Goal: Task Accomplishment & Management: Manage account settings

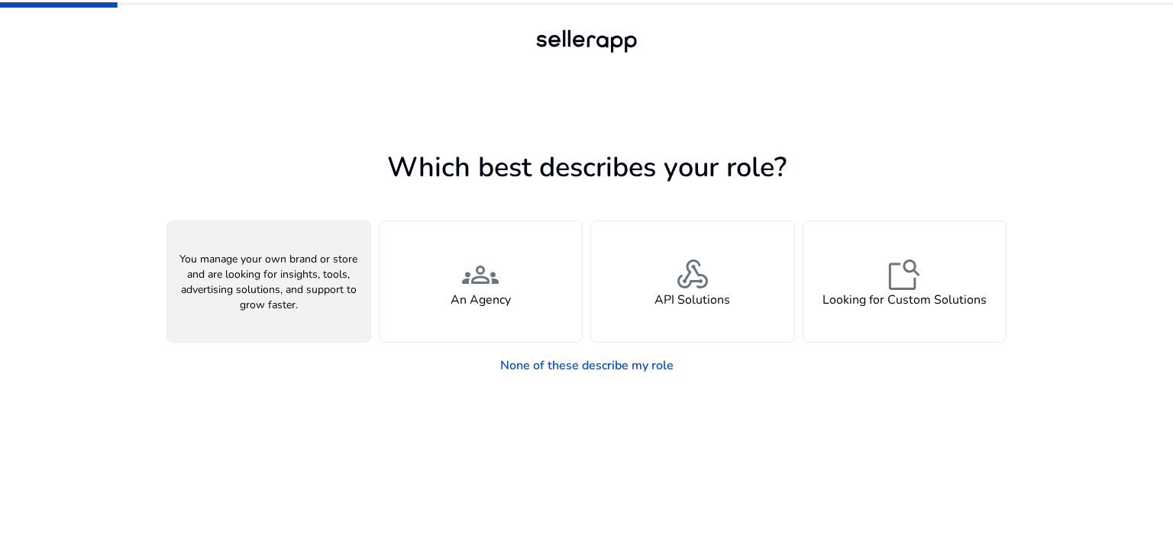
click at [265, 286] on span "person" at bounding box center [268, 275] width 37 height 37
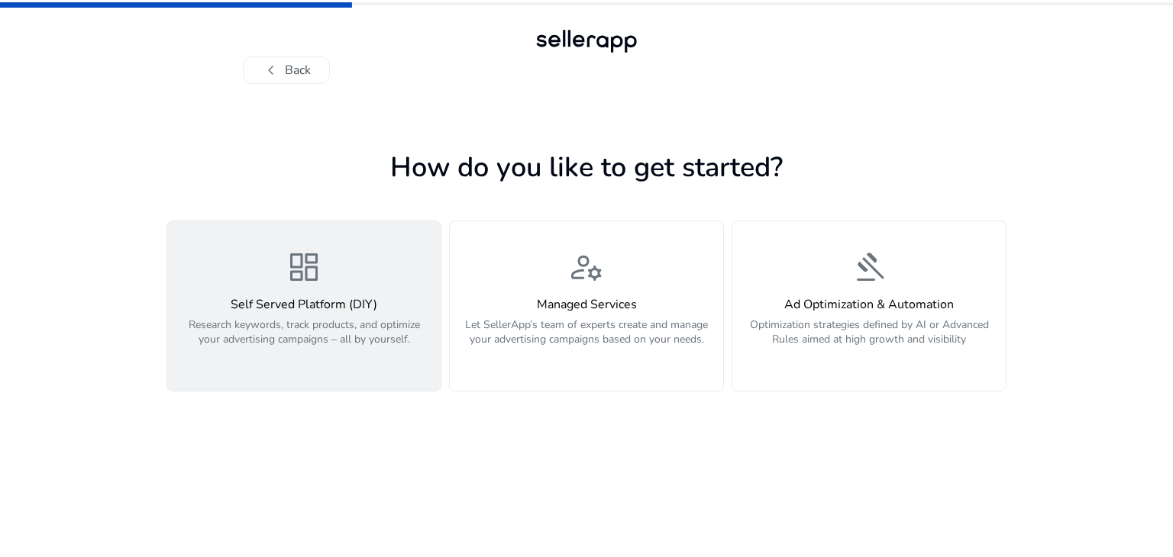
click at [324, 314] on div "Self Served Platform (DIY) Research keywords, track products, and optimize your…" at bounding box center [303, 331] width 255 height 66
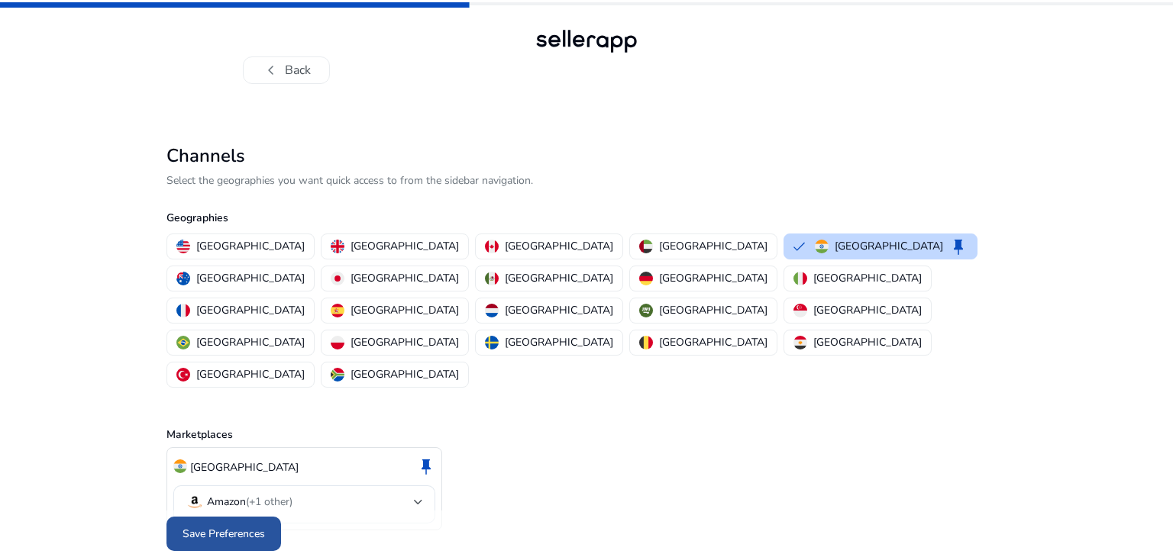
click at [249, 526] on span "Save Preferences" at bounding box center [223, 534] width 82 height 16
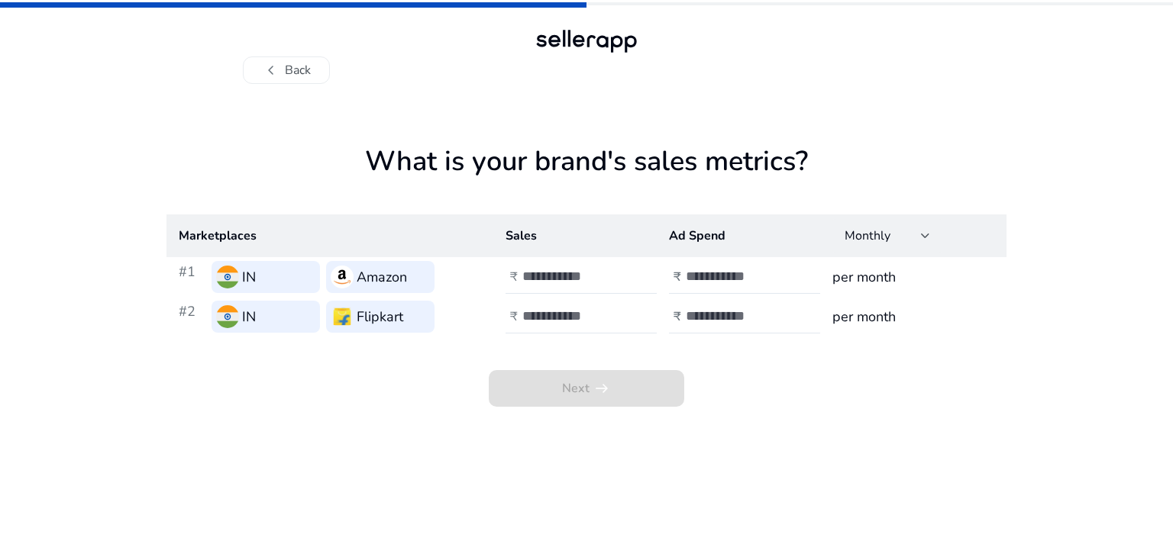
click at [362, 309] on h3 "Flipkart" at bounding box center [380, 316] width 47 height 21
click at [562, 273] on input "number" at bounding box center [573, 276] width 103 height 17
click at [302, 76] on button "chevron_left Back" at bounding box center [286, 69] width 87 height 27
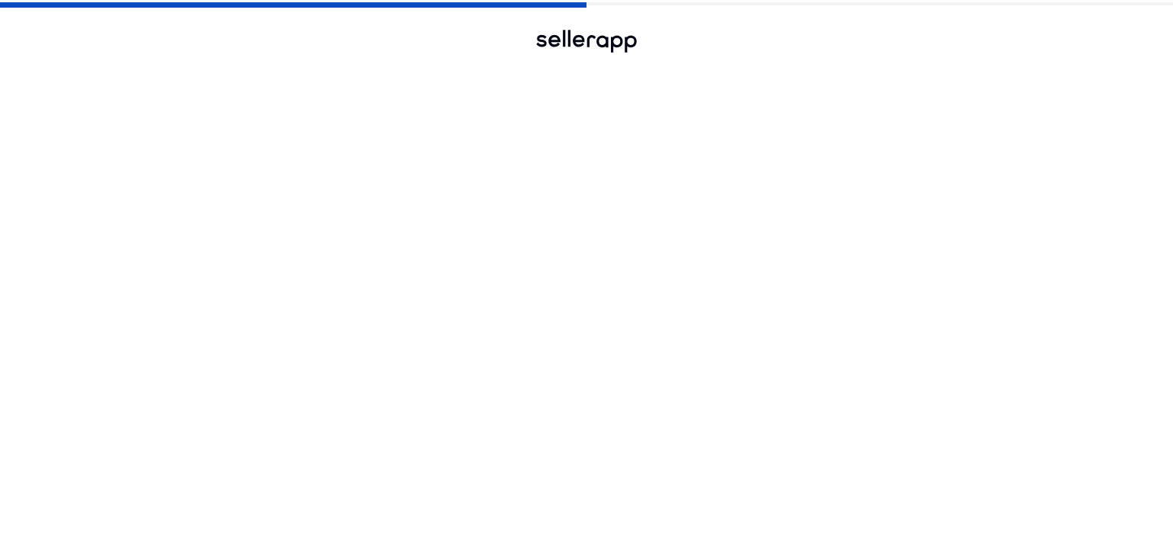
click at [301, 80] on button "chevron_left Back" at bounding box center [286, 69] width 87 height 27
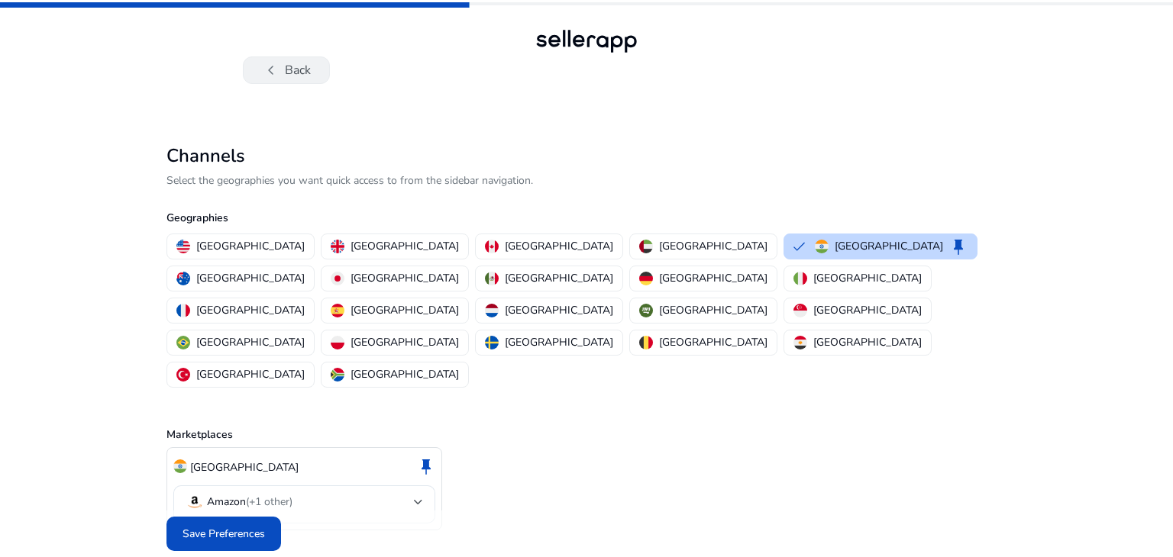
click at [301, 77] on button "chevron_left Back" at bounding box center [286, 69] width 87 height 27
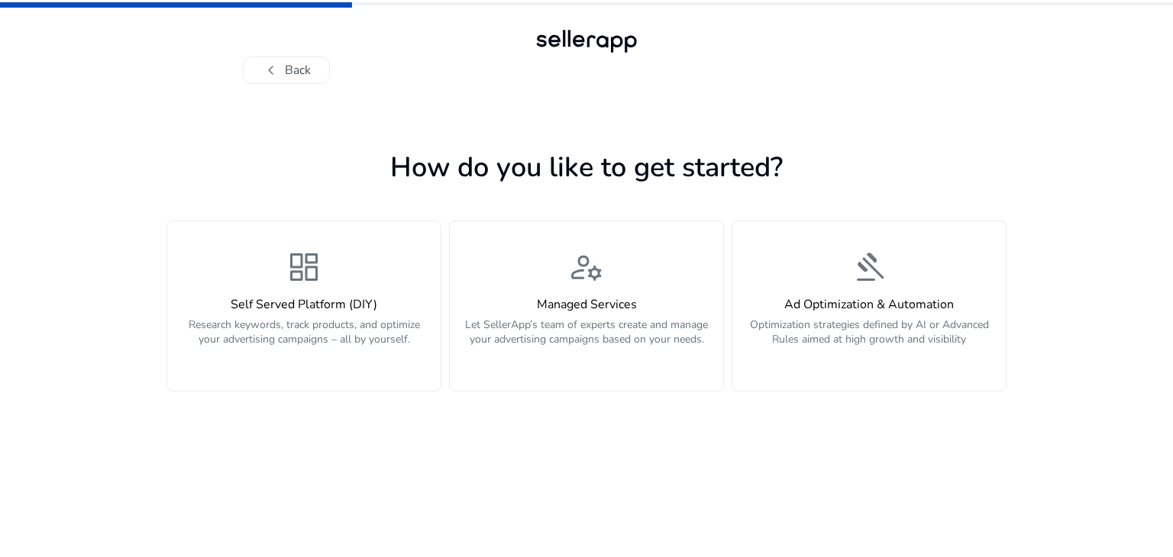
click at [301, 77] on button "chevron_left Back" at bounding box center [286, 69] width 87 height 27
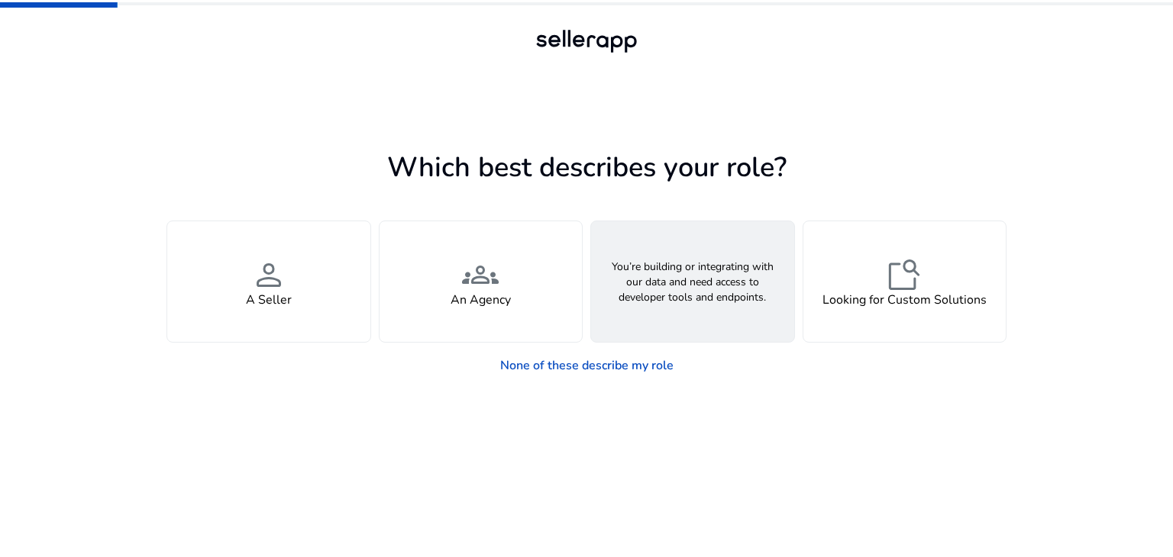
click at [712, 273] on div "webhook API Solutions" at bounding box center [692, 281] width 203 height 121
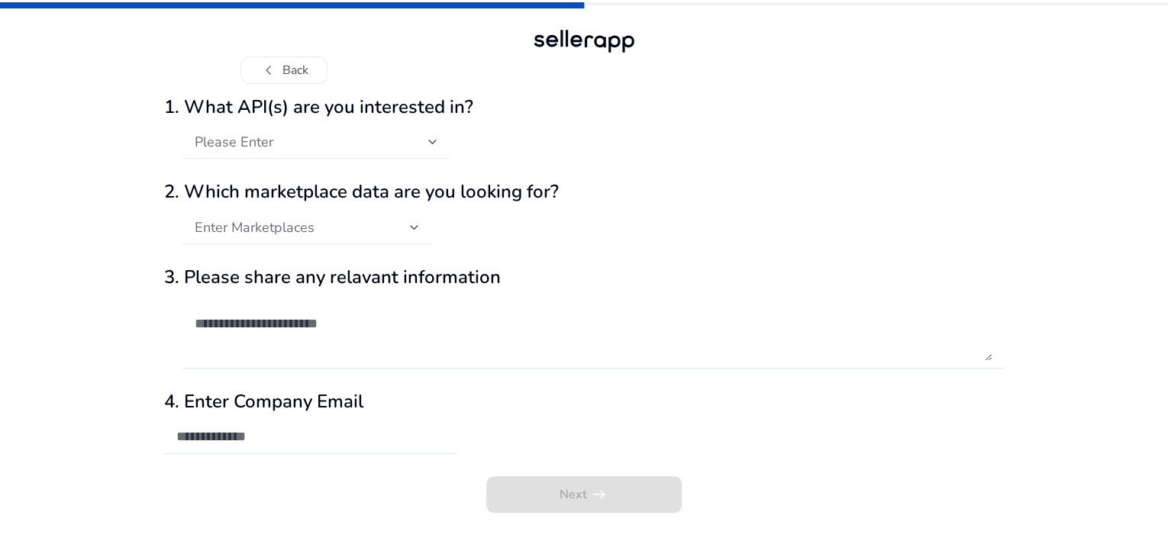
click at [376, 159] on div "Please Enter" at bounding box center [316, 142] width 243 height 34
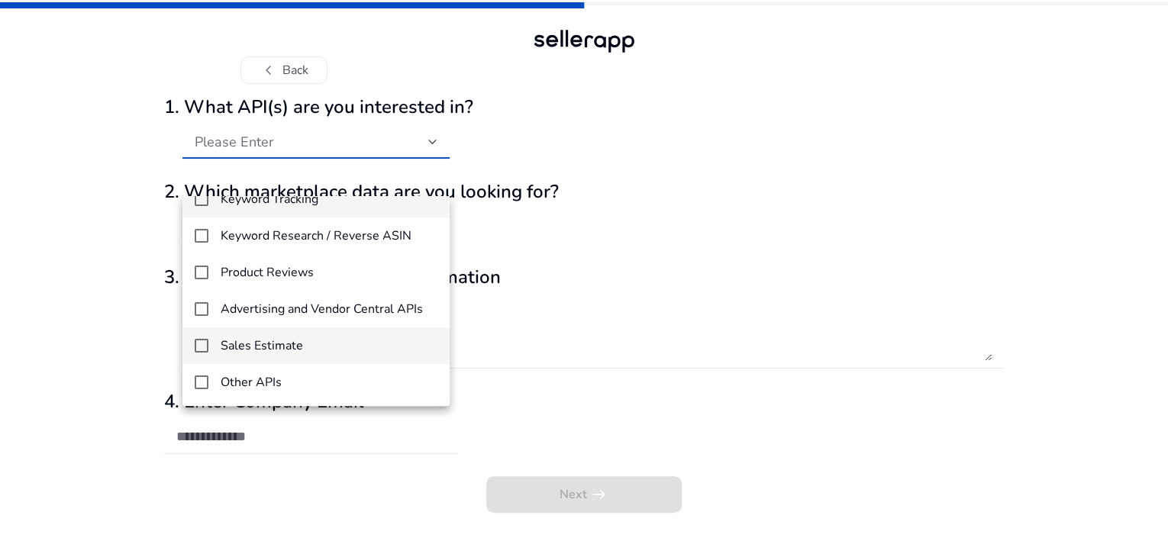
scroll to position [15, 0]
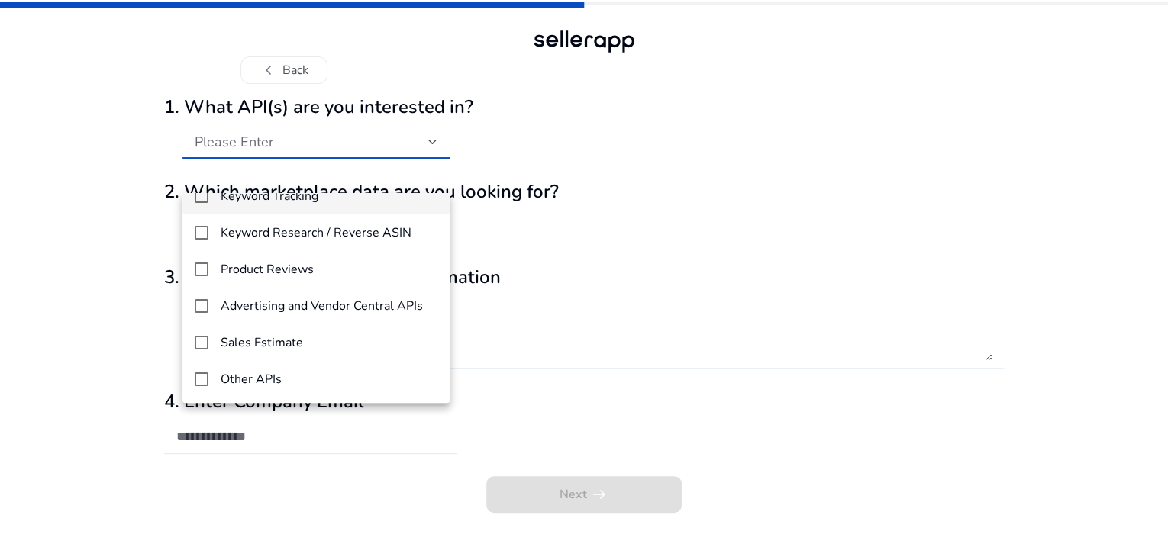
drag, startPoint x: 658, startPoint y: 379, endPoint x: 663, endPoint y: 386, distance: 8.3
click at [663, 386] on div at bounding box center [584, 278] width 1168 height 557
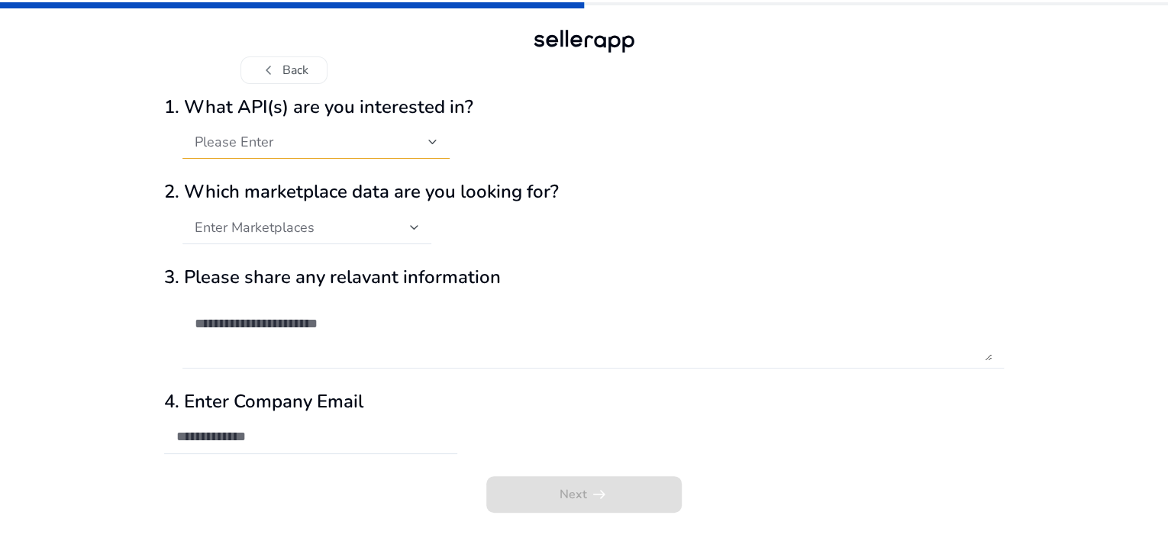
drag, startPoint x: 343, startPoint y: 279, endPoint x: 350, endPoint y: 282, distance: 8.2
click at [350, 260] on div at bounding box center [306, 252] width 249 height 16
click at [353, 236] on div "Enter Marketplaces" at bounding box center [302, 227] width 215 height 17
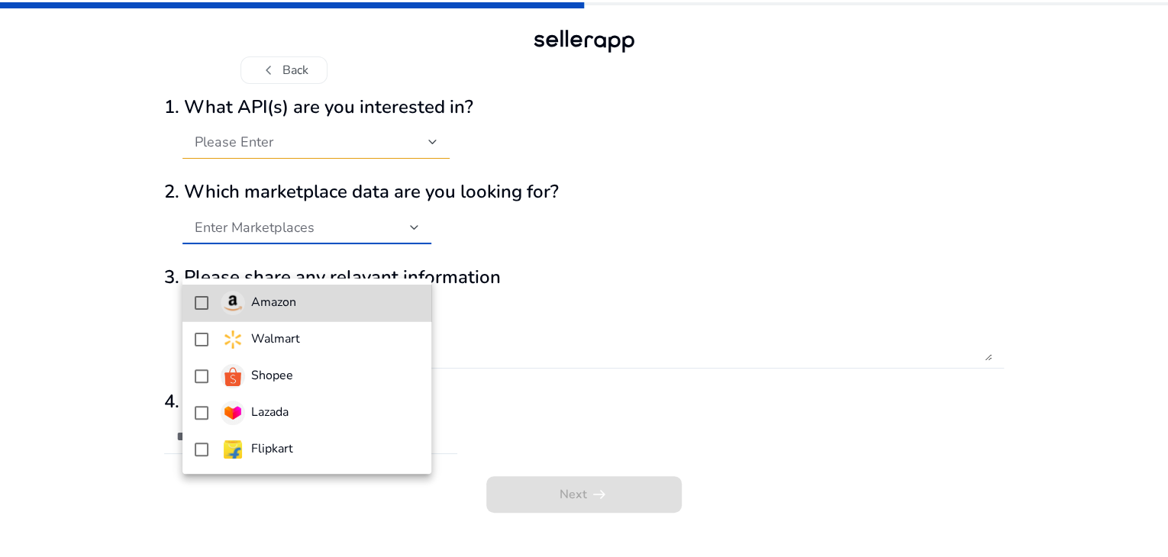
click at [337, 303] on span "Amazon" at bounding box center [320, 303] width 199 height 24
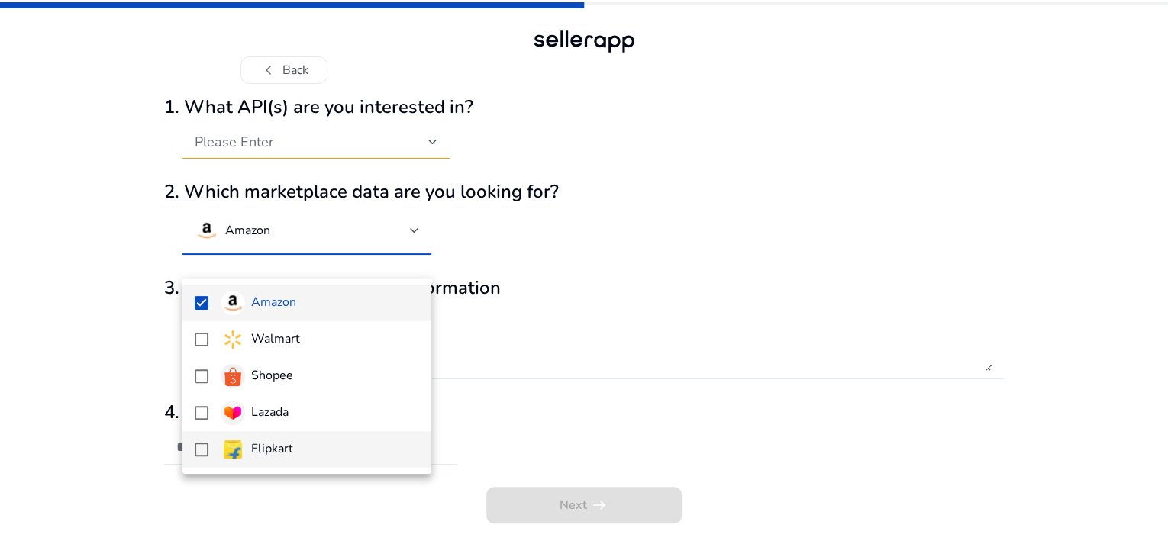
drag, startPoint x: 286, startPoint y: 430, endPoint x: 287, endPoint y: 437, distance: 7.8
click at [287, 437] on div "Amazon Walmart Shopee Lazada Flipkart" at bounding box center [306, 376] width 249 height 195
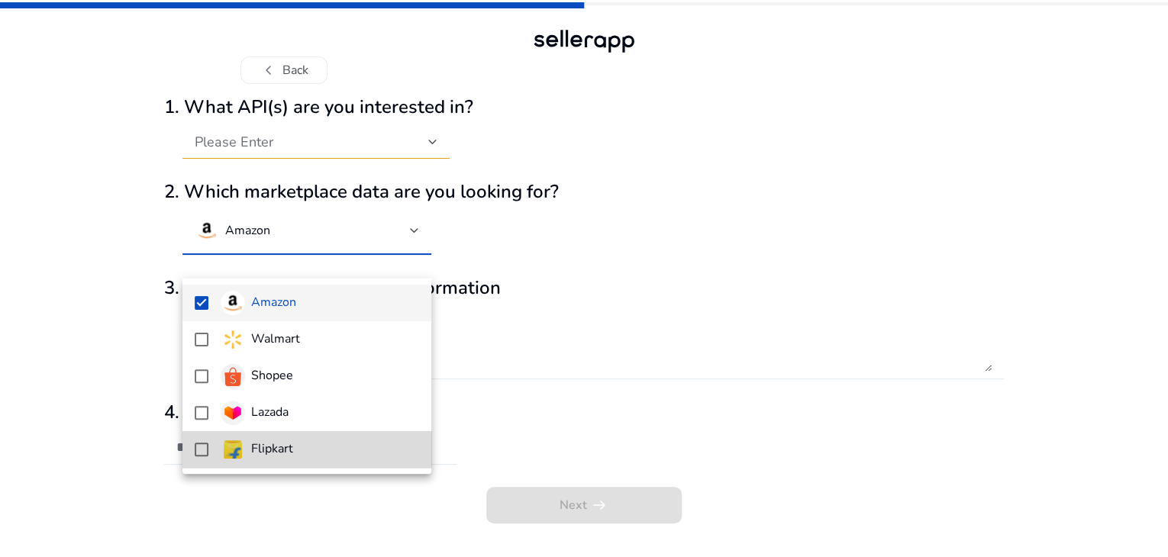
drag, startPoint x: 287, startPoint y: 439, endPoint x: 288, endPoint y: 447, distance: 7.7
click at [288, 446] on div "Flipkart" at bounding box center [257, 449] width 73 height 24
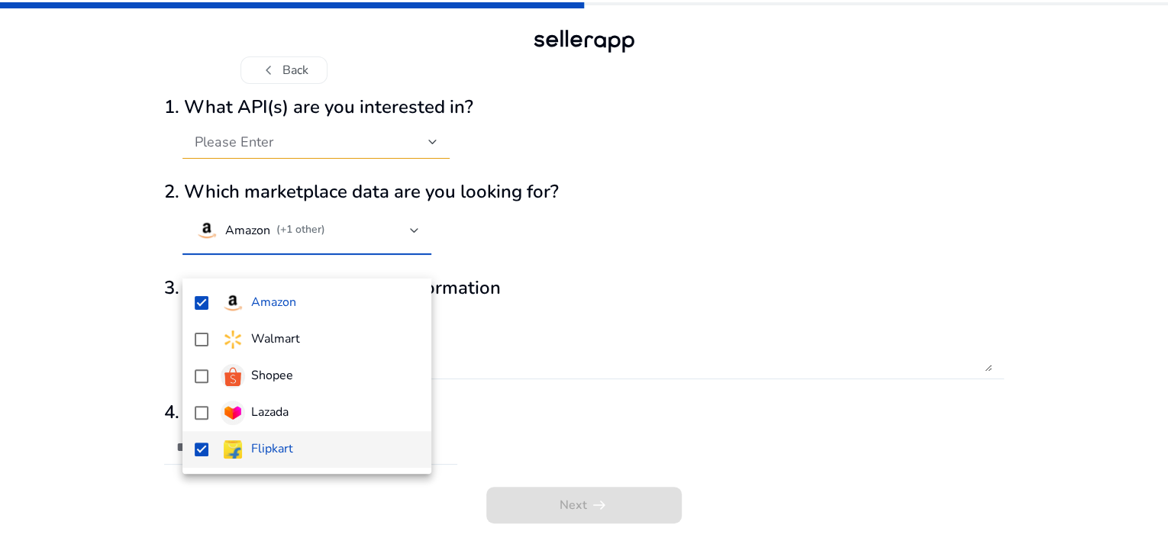
click at [353, 187] on div at bounding box center [584, 278] width 1168 height 557
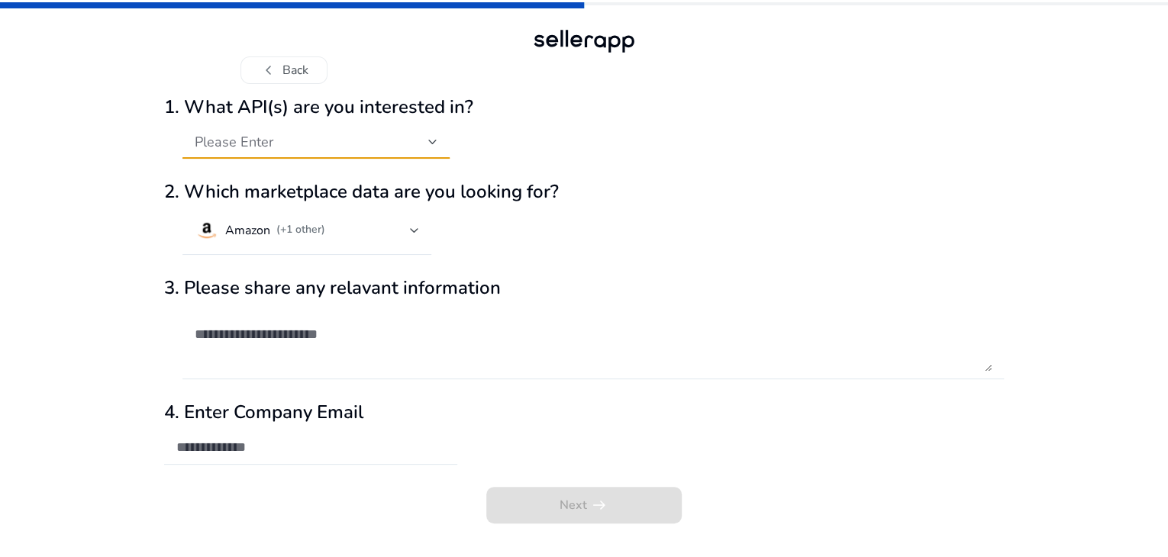
click at [352, 150] on div "Please Enter" at bounding box center [312, 142] width 234 height 17
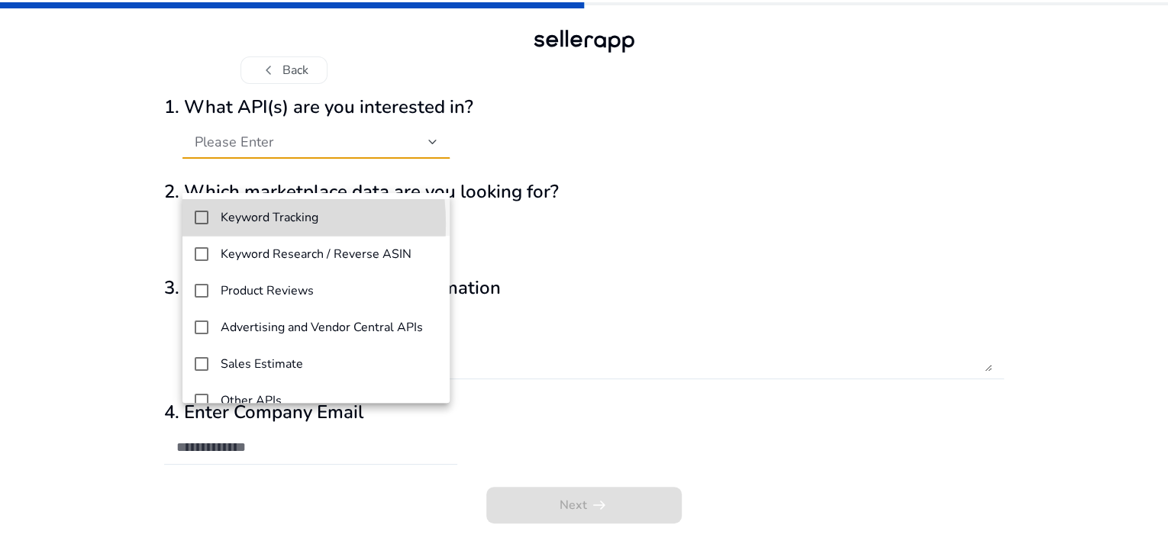
click at [195, 224] on mat-option "Keyword Tracking" at bounding box center [315, 217] width 267 height 37
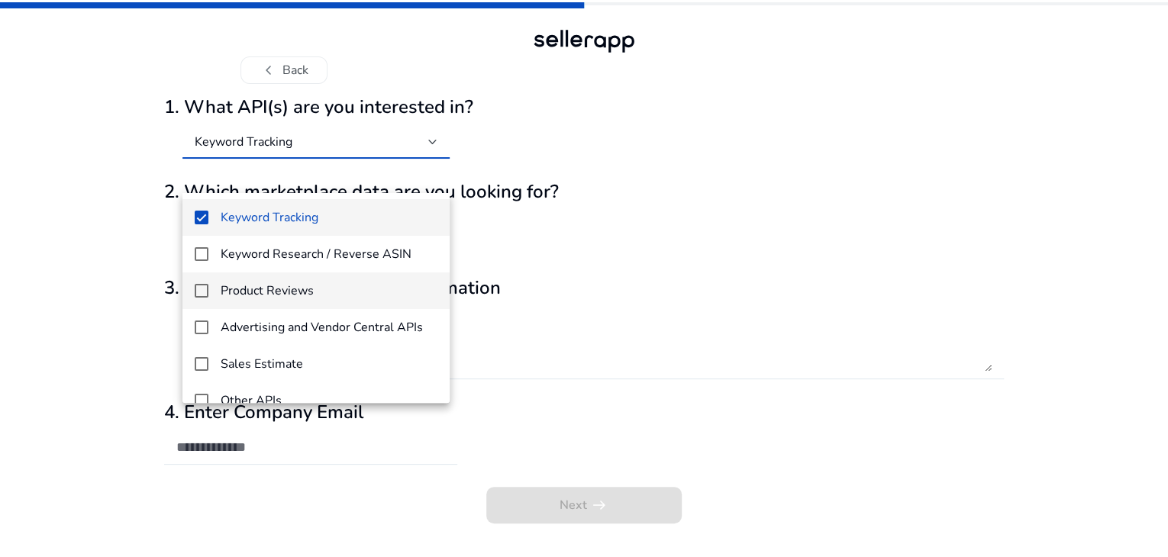
click at [199, 288] on mat-pseudo-checkbox at bounding box center [202, 291] width 14 height 14
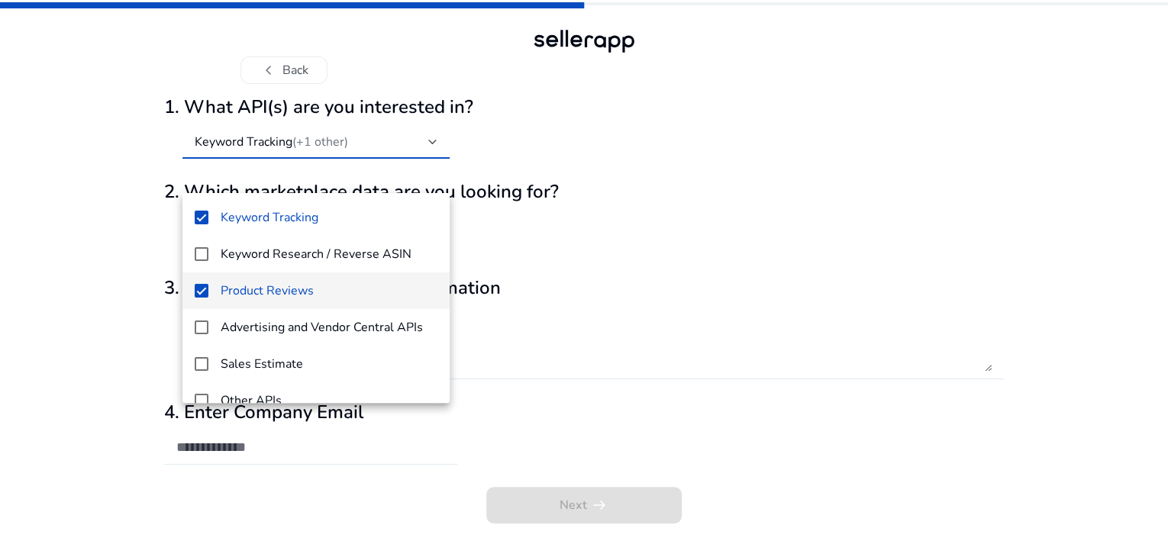
scroll to position [21, 0]
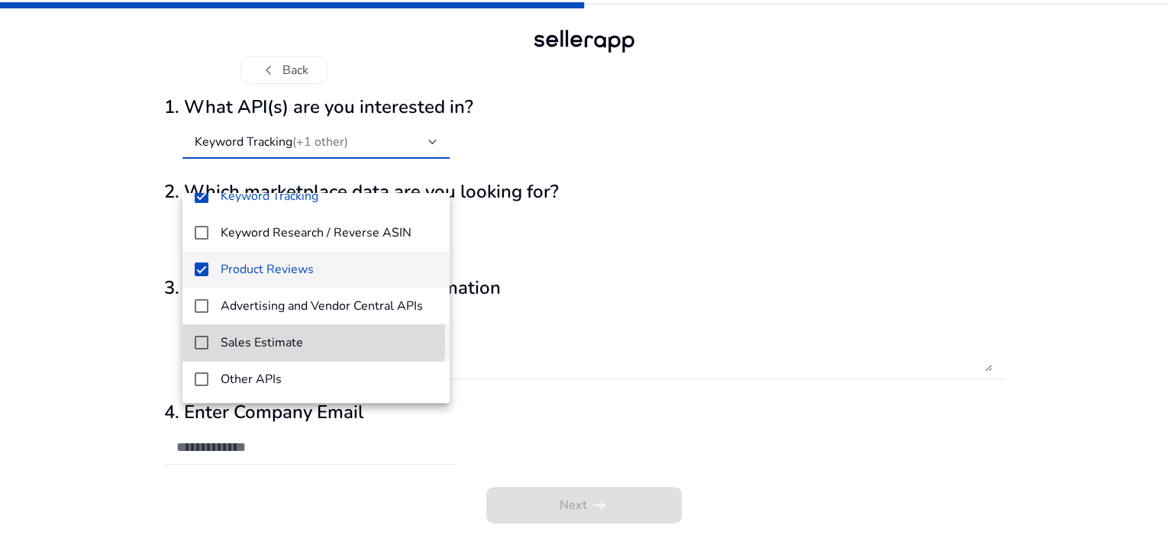
click at [198, 341] on mat-pseudo-checkbox at bounding box center [202, 343] width 14 height 14
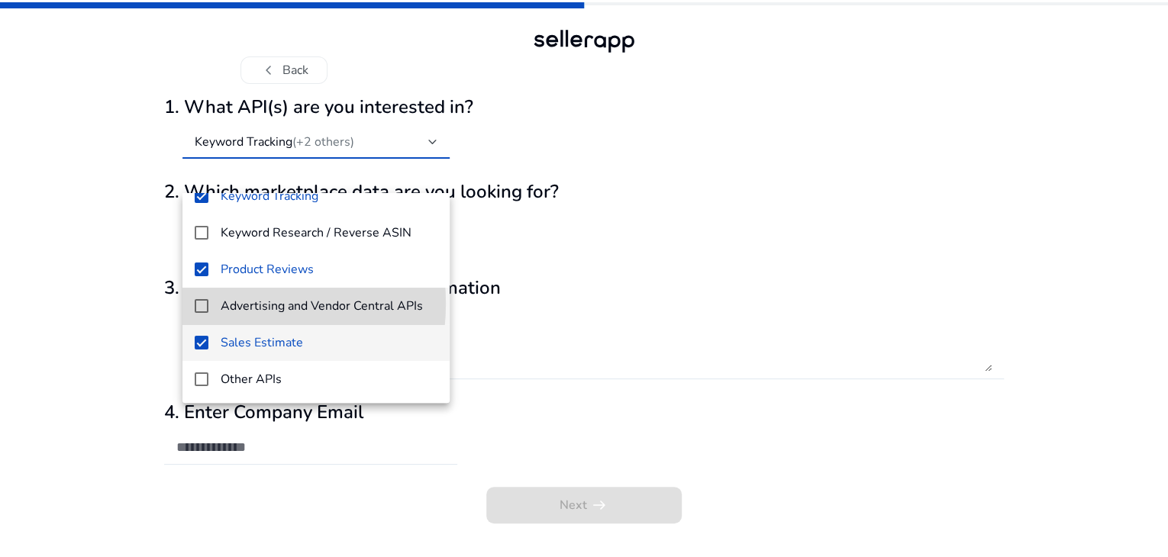
click at [205, 301] on mat-pseudo-checkbox at bounding box center [202, 306] width 14 height 14
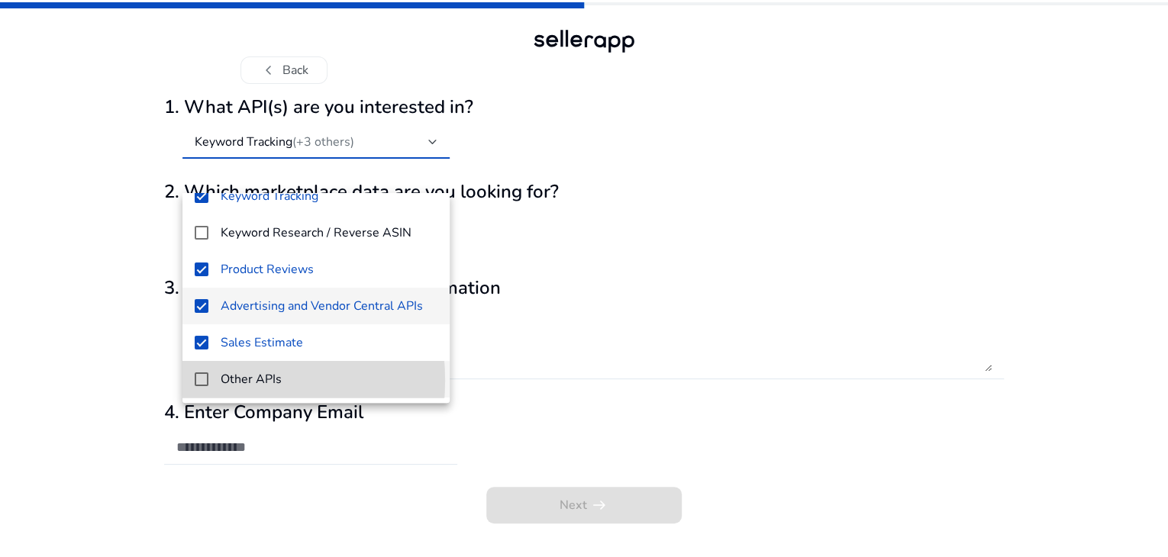
click at [205, 380] on mat-pseudo-checkbox at bounding box center [202, 380] width 14 height 14
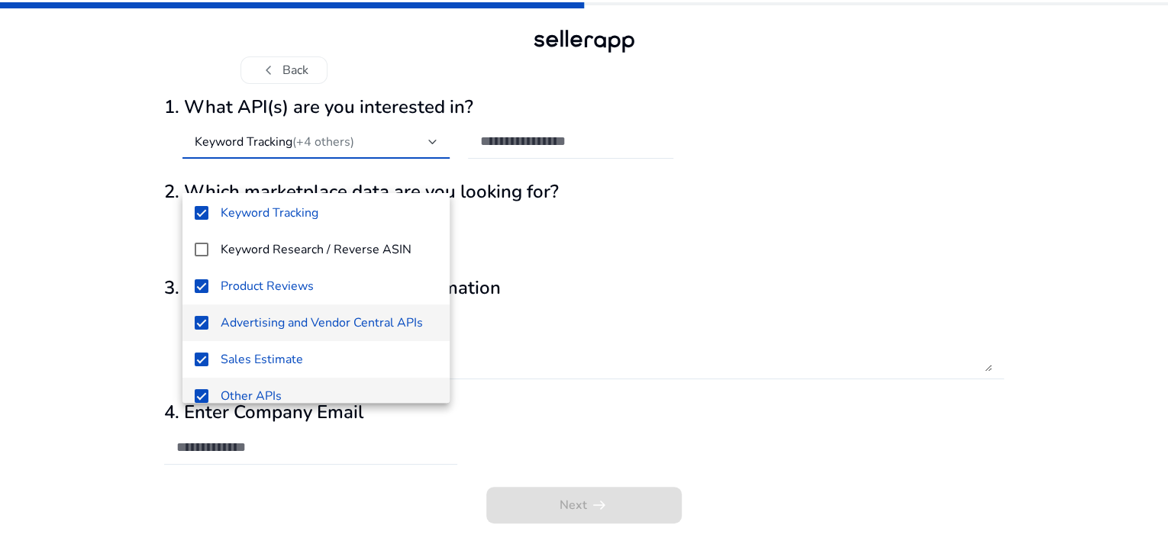
scroll to position [0, 0]
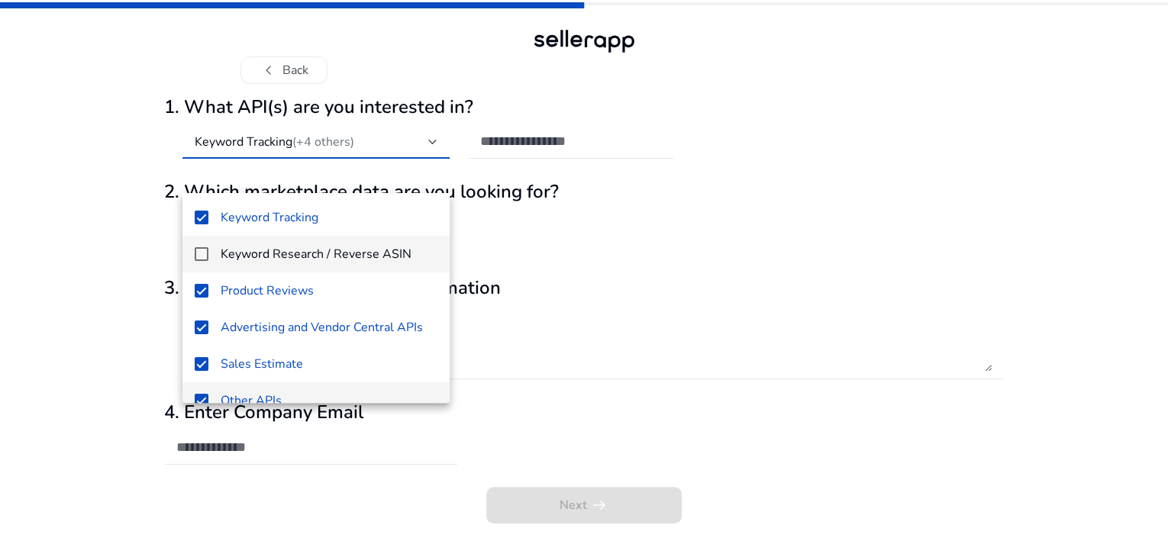
click at [186, 253] on mat-option "Keyword Research / Reverse ASIN" at bounding box center [315, 254] width 267 height 37
click at [679, 213] on div at bounding box center [584, 278] width 1168 height 557
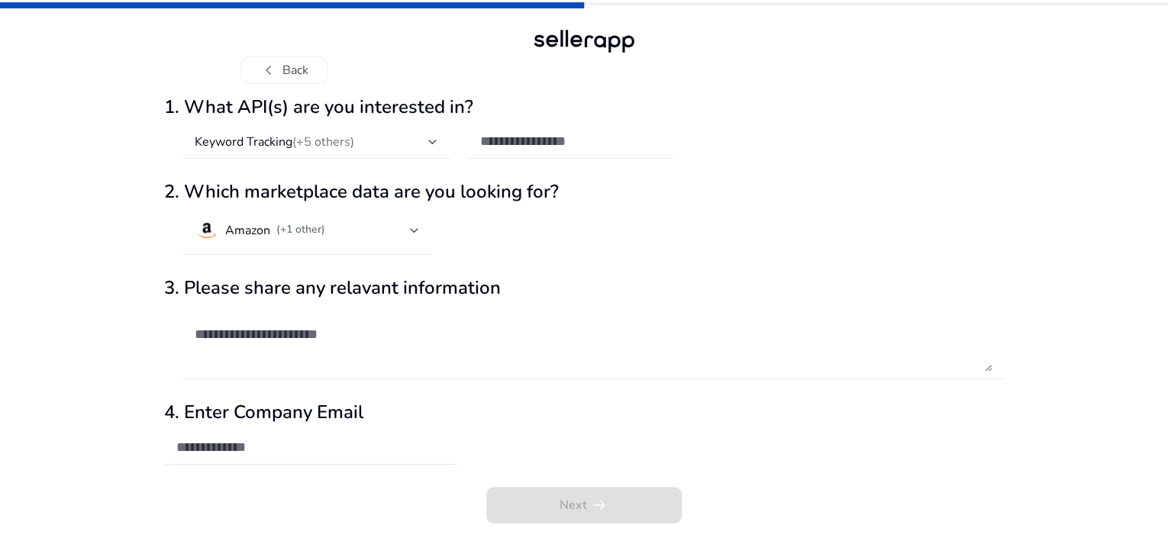
scroll to position [24, 0]
click at [260, 345] on textarea at bounding box center [593, 343] width 797 height 58
click at [238, 456] on input "email" at bounding box center [310, 447] width 269 height 17
click at [544, 533] on div "Next arrow_right_alt" at bounding box center [584, 510] width 840 height 46
click at [440, 463] on div "**********" at bounding box center [310, 448] width 269 height 34
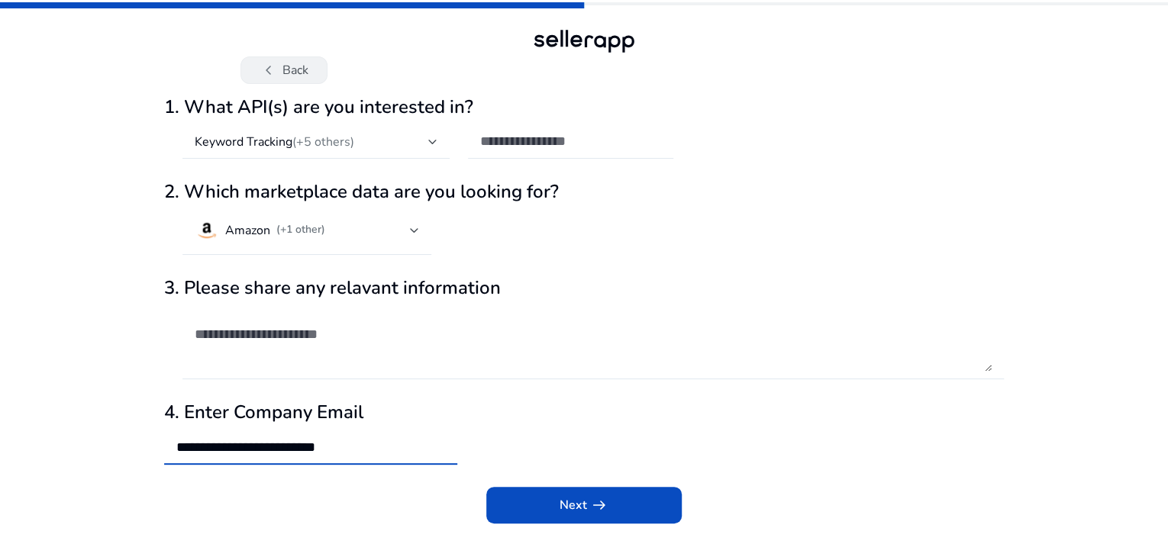
type input "**********"
click at [260, 61] on span "chevron_left" at bounding box center [269, 70] width 18 height 18
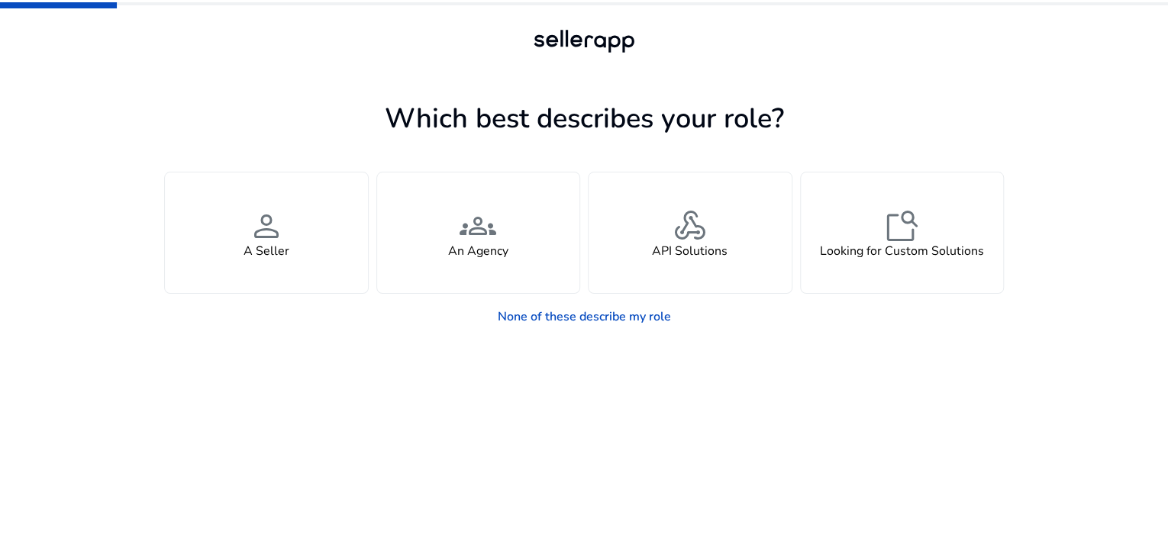
scroll to position [0, 0]
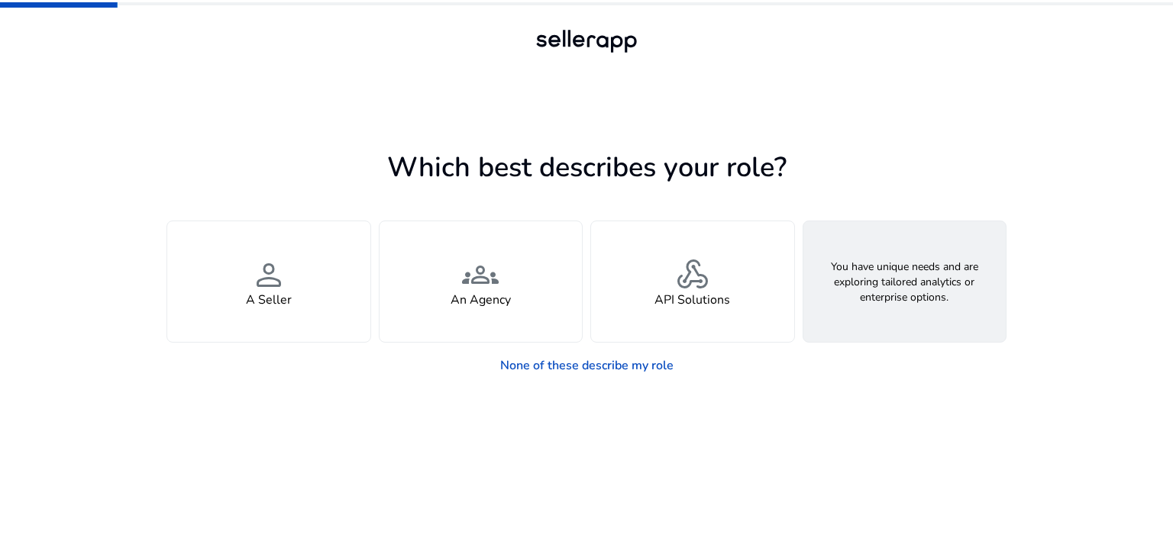
click at [814, 315] on div "feature_search Looking for Custom Solutions" at bounding box center [904, 281] width 203 height 121
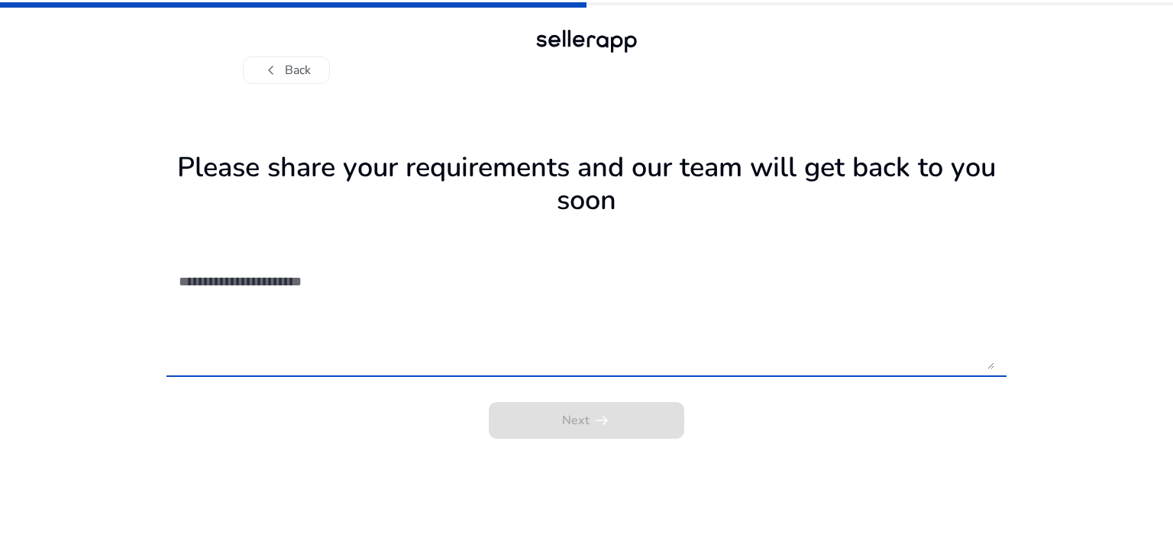
click at [343, 309] on textarea at bounding box center [586, 315] width 815 height 108
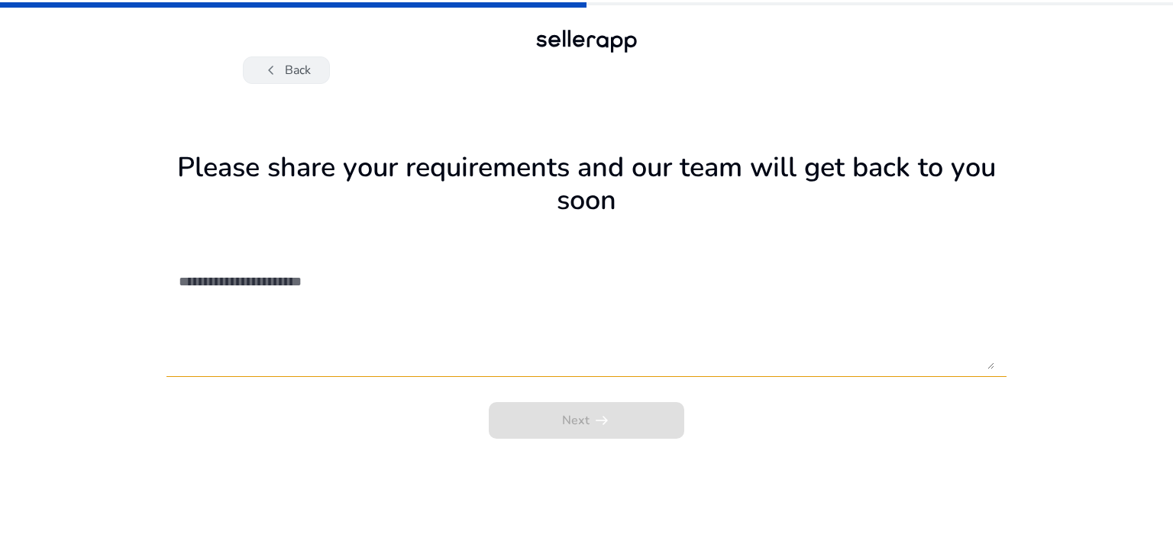
click at [290, 69] on button "chevron_left Back" at bounding box center [286, 69] width 87 height 27
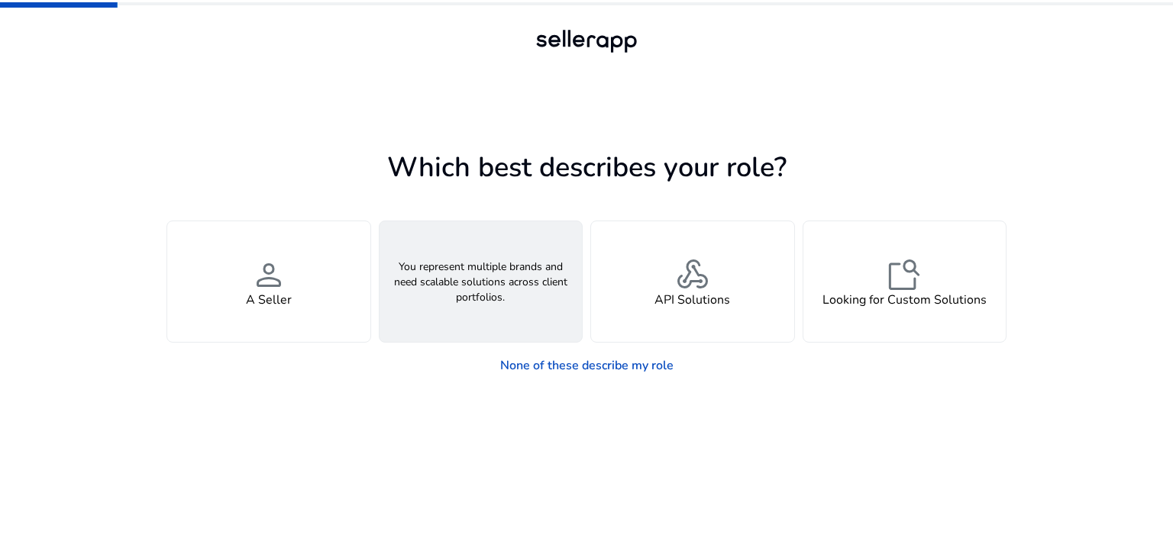
click at [500, 270] on div "groups An Agency" at bounding box center [480, 281] width 203 height 121
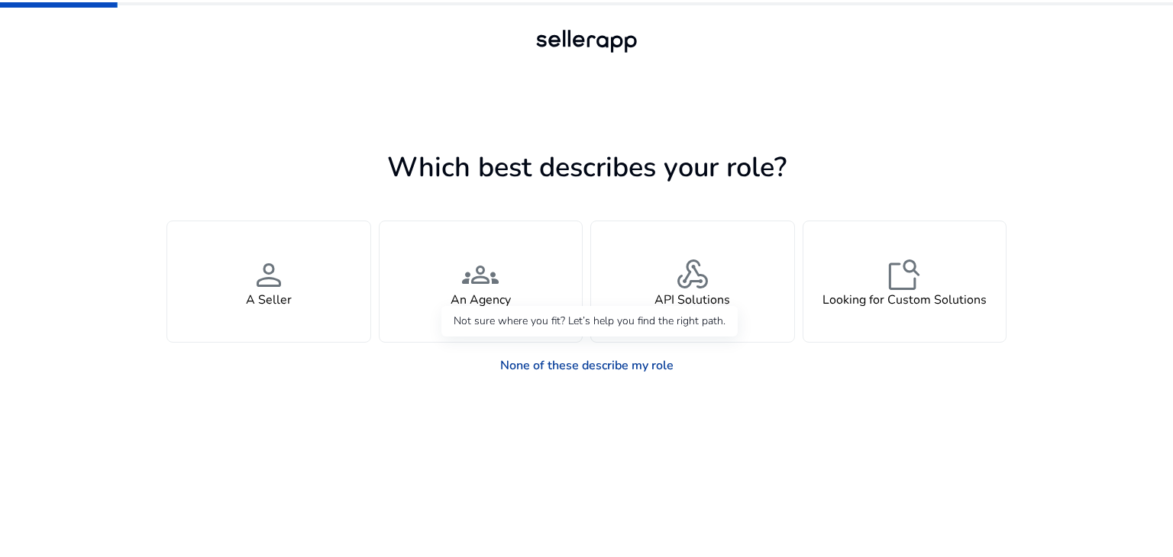
click at [612, 367] on link "None of these describe my role" at bounding box center [587, 365] width 198 height 31
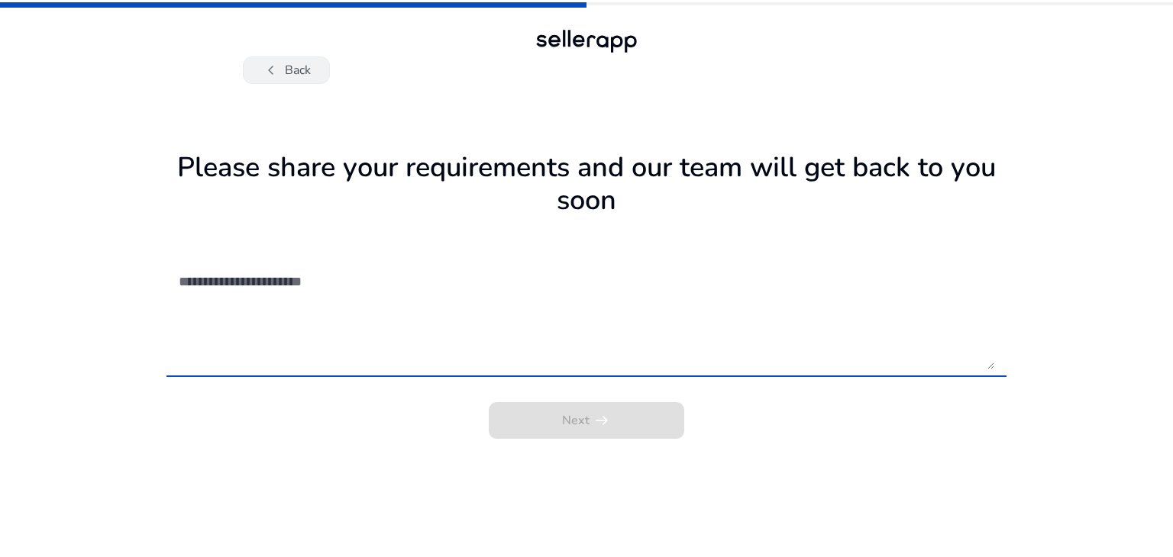
click at [298, 77] on button "chevron_left Back" at bounding box center [286, 69] width 87 height 27
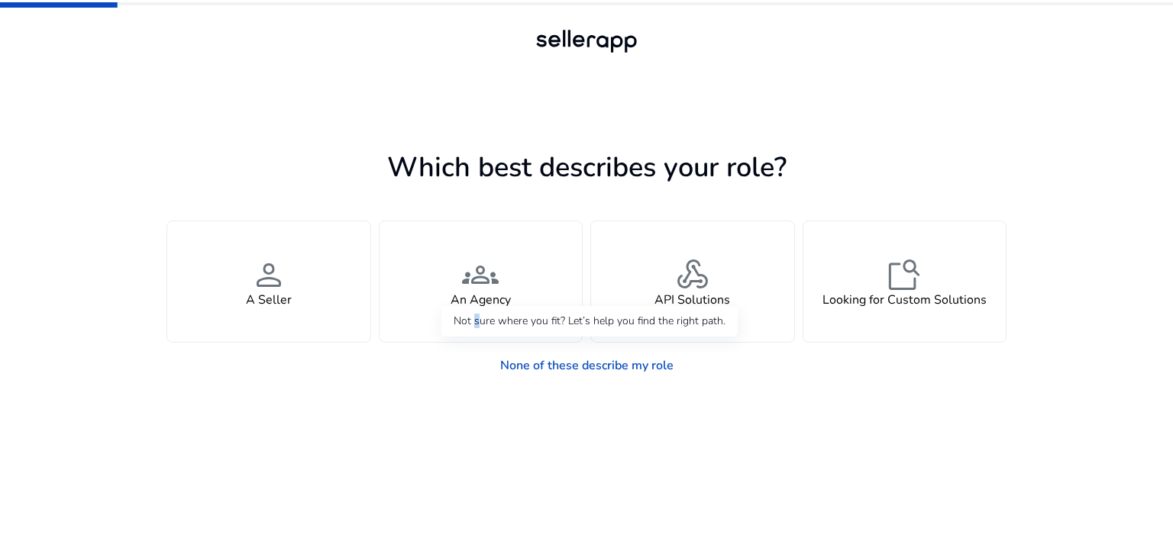
drag, startPoint x: 475, startPoint y: 312, endPoint x: 482, endPoint y: 318, distance: 9.2
click at [479, 315] on div "Not sure where you fit? Let’s help you find the right path." at bounding box center [589, 321] width 296 height 31
click at [483, 306] on div "Not sure where you fit? Let’s help you find the right path." at bounding box center [589, 321] width 296 height 31
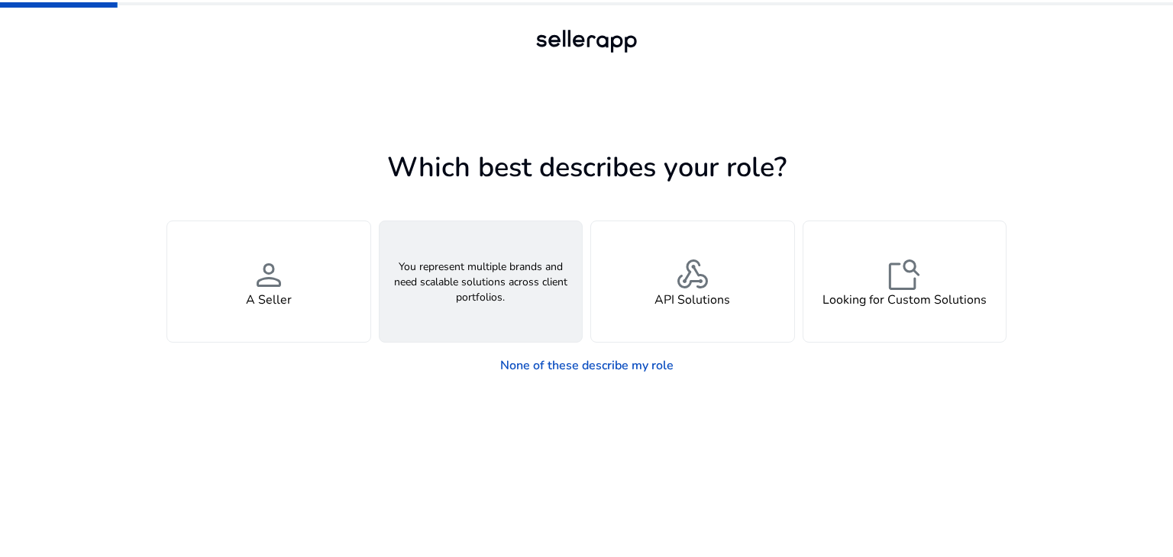
click at [481, 293] on h4 "An Agency" at bounding box center [480, 300] width 60 height 15
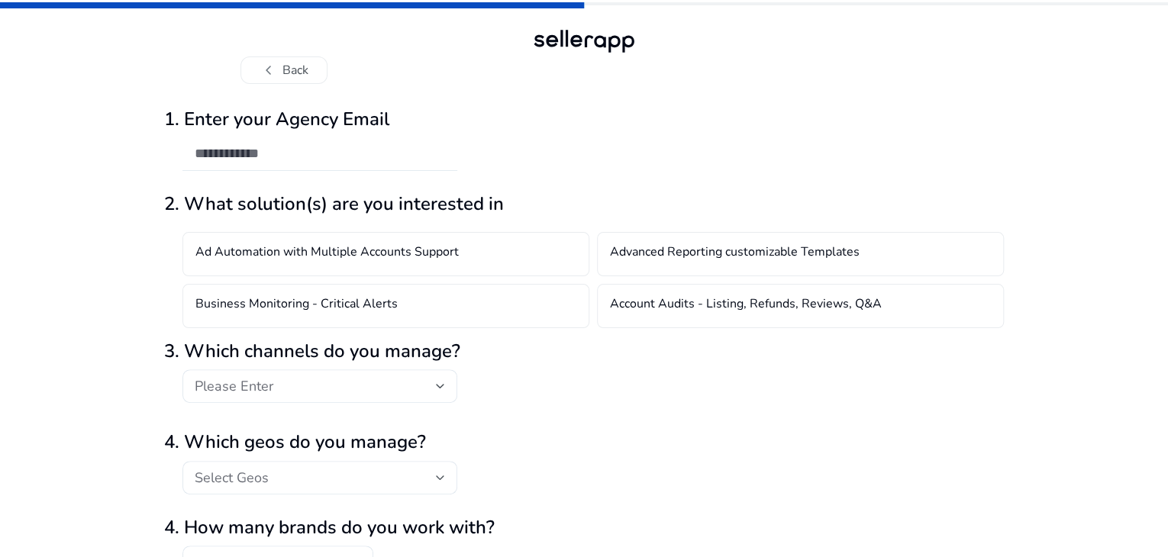
click at [257, 162] on input "email" at bounding box center [320, 153] width 250 height 17
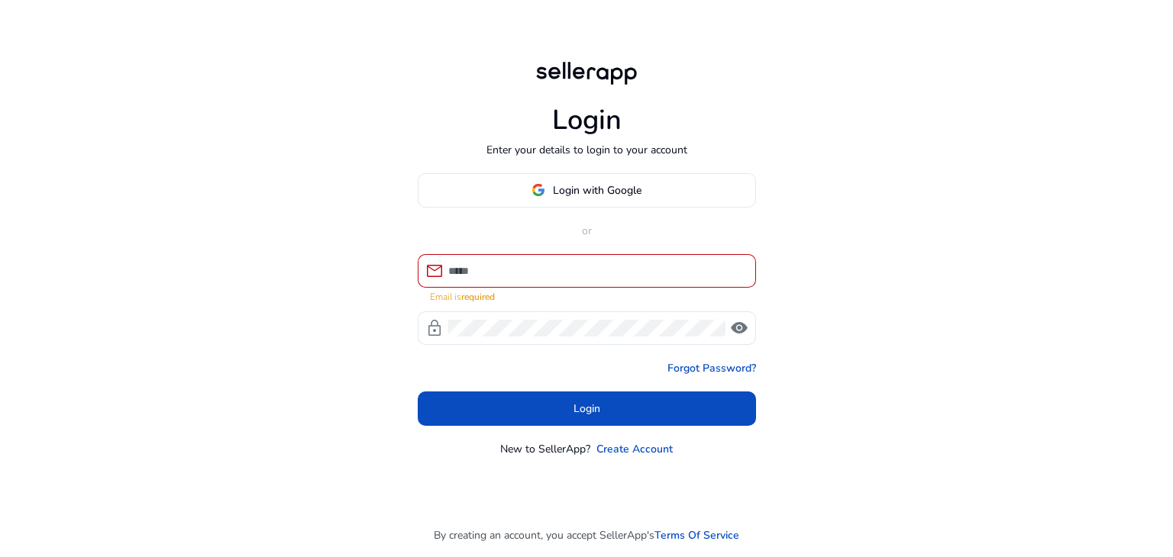
click at [647, 269] on div at bounding box center [595, 271] width 295 height 34
click at [667, 263] on input at bounding box center [595, 271] width 295 height 17
type input "**********"
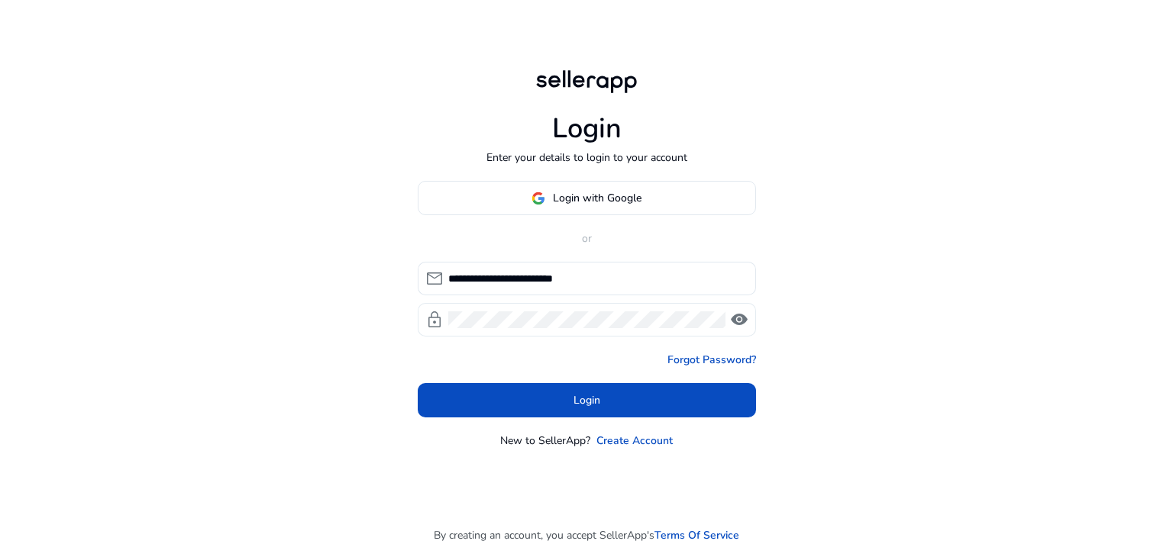
click at [742, 308] on div "lock visibility" at bounding box center [587, 320] width 338 height 34
click at [739, 316] on span "visibility" at bounding box center [739, 320] width 18 height 18
click at [1020, 557] on html "**********" at bounding box center [586, 278] width 1173 height 557
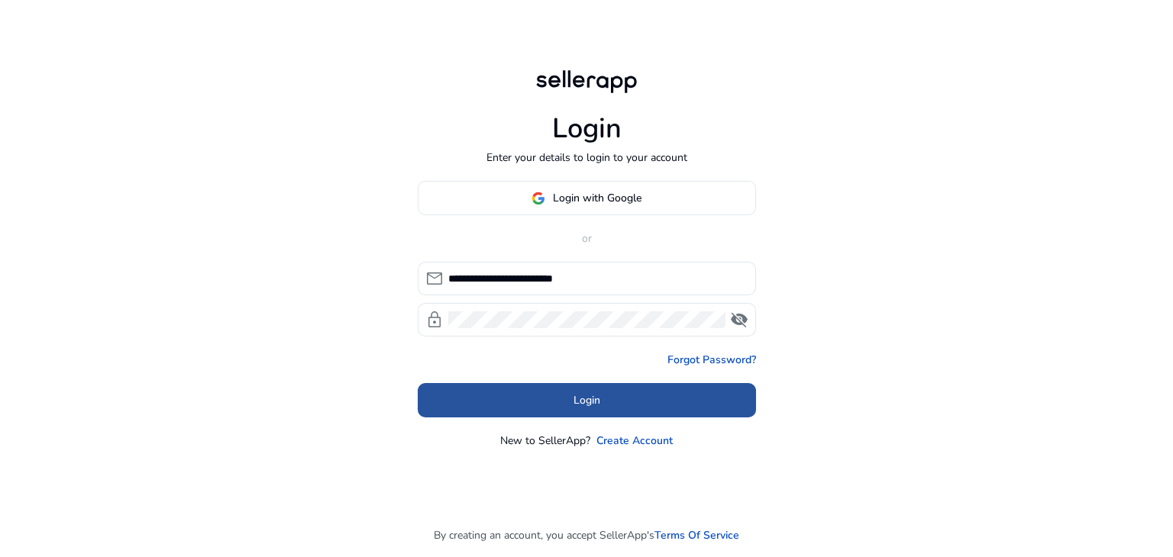
click at [614, 416] on span at bounding box center [587, 401] width 338 height 37
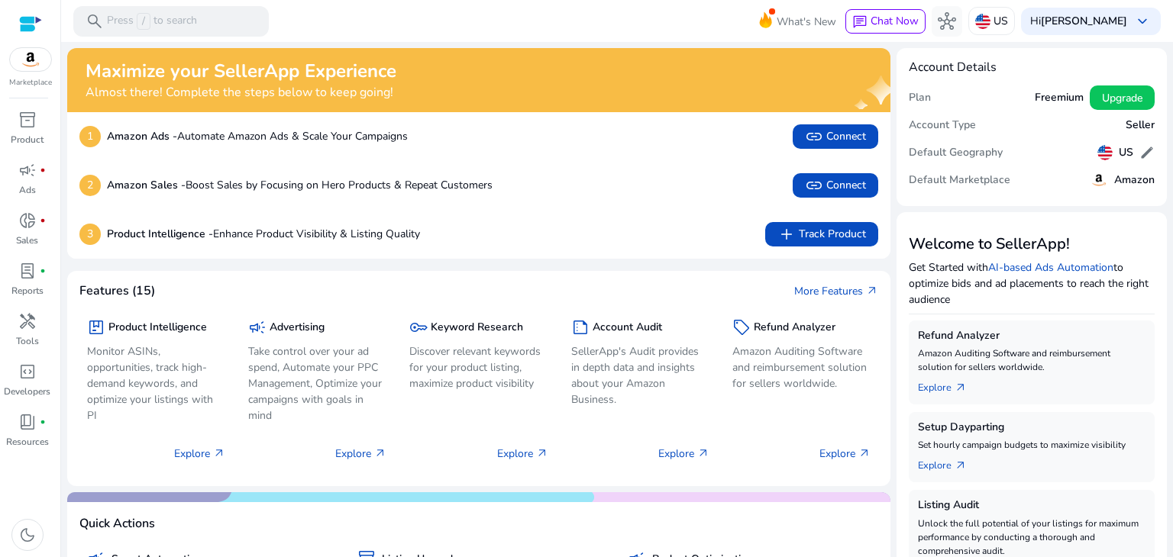
drag, startPoint x: 931, startPoint y: 0, endPoint x: 750, endPoint y: 126, distance: 221.1
click at [750, 126] on div "1 Amazon Ads - Automate Amazon Ads & Scale Your Campaigns link Connect" at bounding box center [478, 136] width 799 height 24
click at [654, 8] on mat-toolbar "search Press / to search What's New chat Chat Now hub US Hi Nikhil Meshram keyb…" at bounding box center [617, 21] width 1112 height 42
click at [1099, 42] on div at bounding box center [617, 43] width 1112 height 3
click at [841, 134] on span "link Connect" at bounding box center [835, 137] width 61 height 18
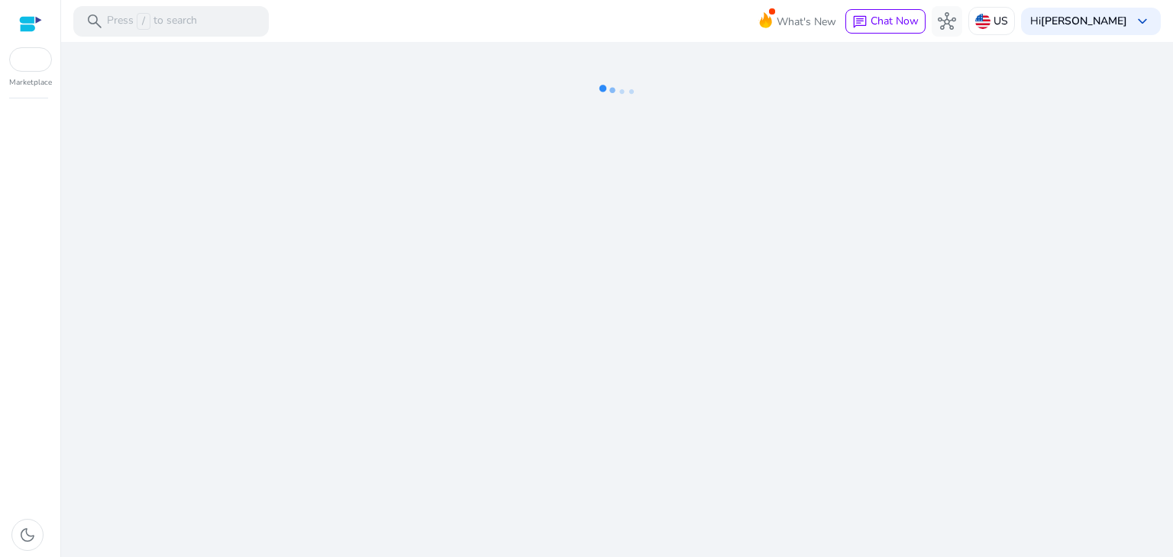
drag, startPoint x: 608, startPoint y: 320, endPoint x: 608, endPoint y: 299, distance: 20.6
click at [608, 308] on div "We are getting things ready for you..." at bounding box center [616, 299] width 1099 height 515
